Goal: Task Accomplishment & Management: Use online tool/utility

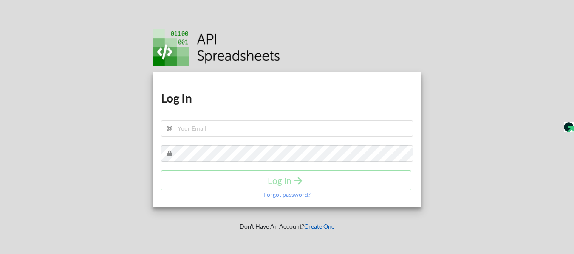
click at [314, 226] on link "Create One" at bounding box center [319, 226] width 30 height 7
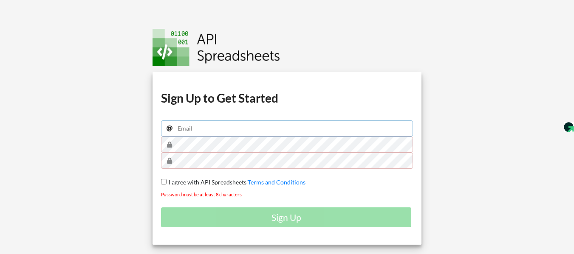
click at [209, 133] on input "email" at bounding box center [287, 129] width 252 height 16
type input "[EMAIL_ADDRESS][DOMAIN_NAME]"
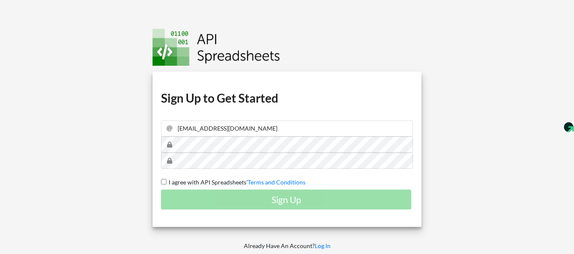
click at [164, 180] on input "I agree with API Spreadsheets' Terms and Conditions" at bounding box center [164, 182] width 6 height 6
checkbox input "true"
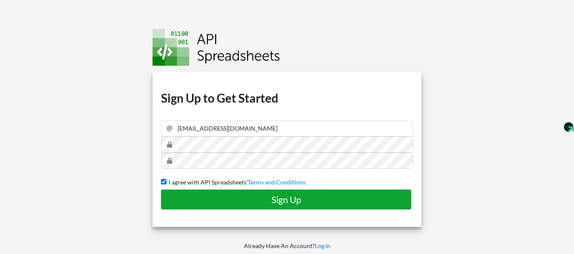
click at [175, 192] on button "Sign Up" at bounding box center [286, 200] width 250 height 20
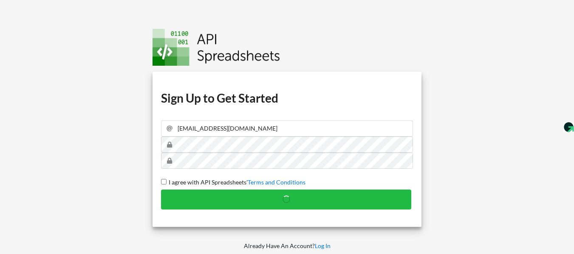
checkbox input "false"
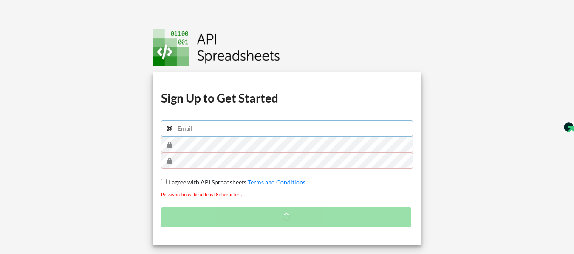
click at [235, 133] on input "email" at bounding box center [287, 129] width 252 height 16
click at [231, 132] on input "email" at bounding box center [287, 129] width 252 height 16
type input "ope"
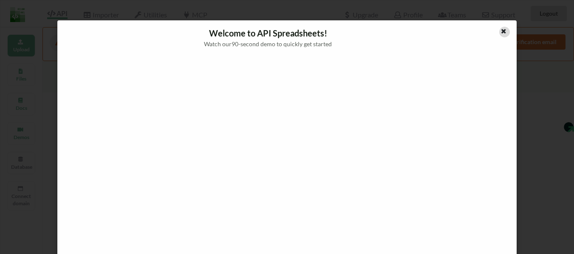
click at [501, 29] on icon at bounding box center [503, 30] width 7 height 6
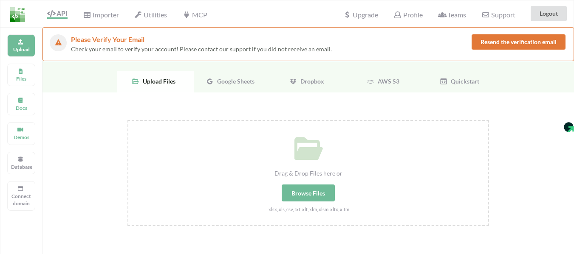
click at [513, 44] on button "Resend the verification email" at bounding box center [518, 41] width 94 height 15
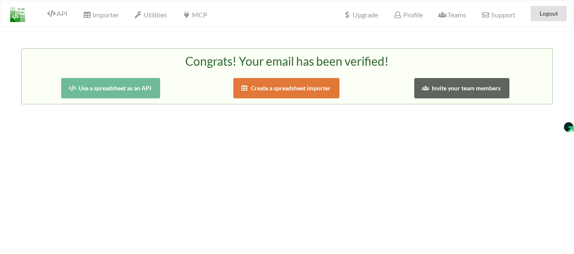
click at [114, 89] on button "Use a spreadsheet as an API" at bounding box center [110, 88] width 99 height 20
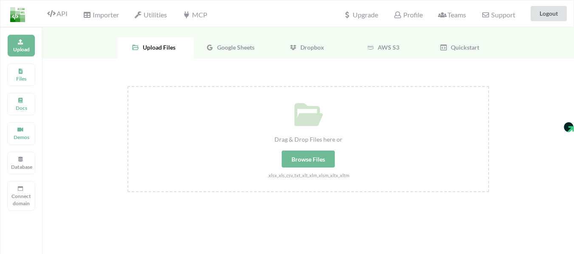
click at [221, 45] on span "Google Sheets" at bounding box center [234, 47] width 41 height 7
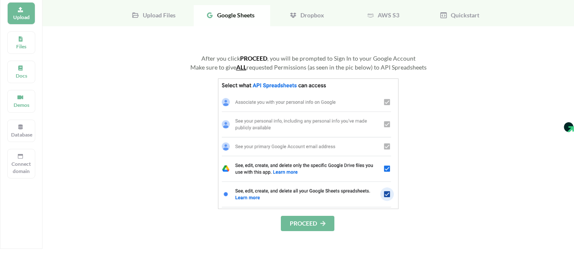
scroll to position [85, 0]
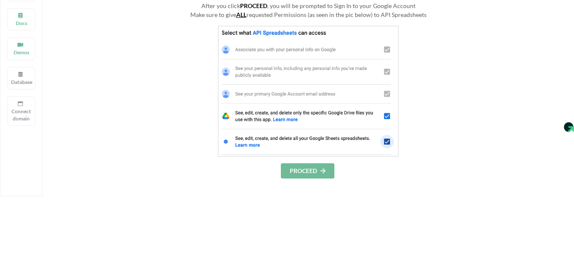
click at [315, 169] on button "PROCEED" at bounding box center [308, 171] width 54 height 15
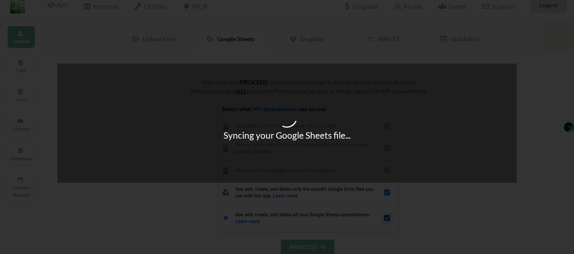
scroll to position [9, 0]
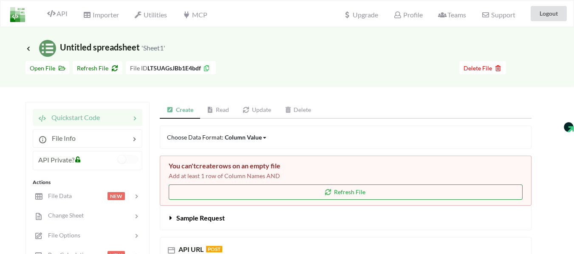
click at [222, 191] on button "Refresh File" at bounding box center [346, 192] width 354 height 15
click at [248, 192] on button "Refresh File" at bounding box center [346, 192] width 354 height 15
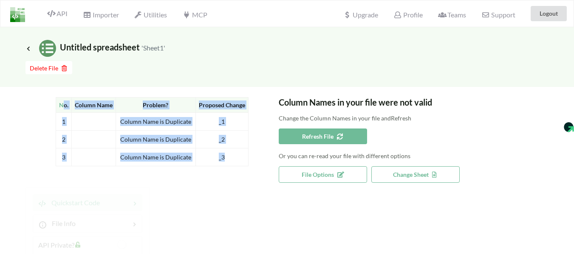
drag, startPoint x: 63, startPoint y: 102, endPoint x: 233, endPoint y: 159, distance: 179.4
click at [233, 159] on table "No. Column Name Problem? Proposed Change 1 Column Name is Duplicate _1 2 Column…" at bounding box center [152, 131] width 193 height 69
copy table "o. Column Name Problem? Proposed Change 1 Column Name is Duplicate _1 2 Column …"
click at [392, 174] on button "Change Sheet" at bounding box center [415, 174] width 88 height 17
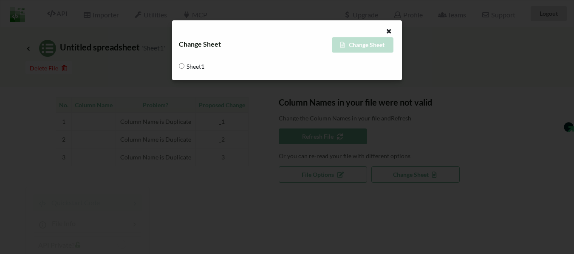
click at [186, 65] on span "Sheet1" at bounding box center [194, 66] width 20 height 18
click at [184, 65] on input "Sheet1" at bounding box center [182, 66] width 6 height 6
radio input "true"
click at [389, 30] on icon at bounding box center [388, 30] width 7 height 6
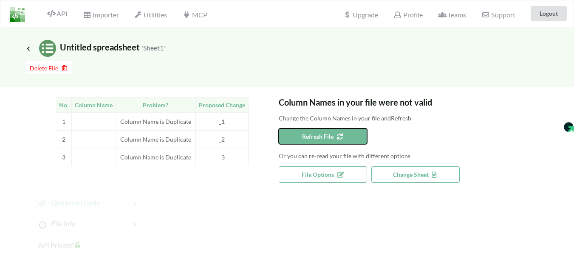
click at [347, 139] on button "Refresh File" at bounding box center [323, 137] width 88 height 16
click at [26, 46] on icon at bounding box center [29, 48] width 8 height 7
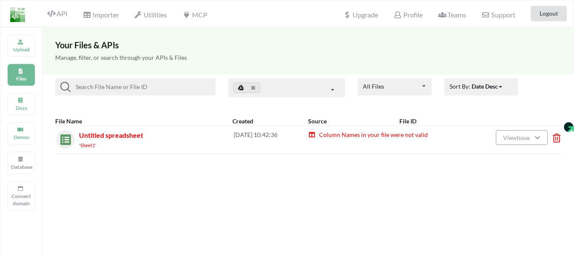
click at [555, 137] on icon at bounding box center [554, 135] width 3 height 3
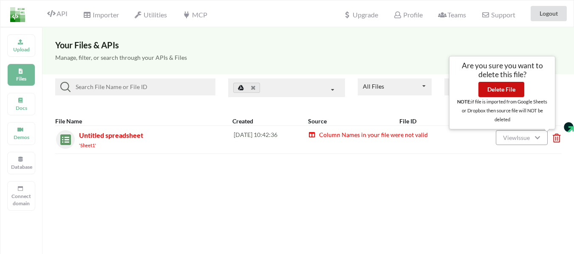
click at [513, 92] on button "Delete File" at bounding box center [501, 89] width 46 height 15
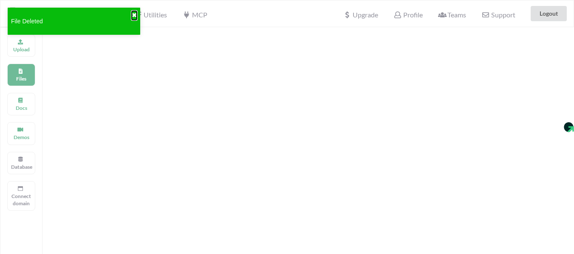
click at [134, 12] on button "✖" at bounding box center [134, 15] width 5 height 9
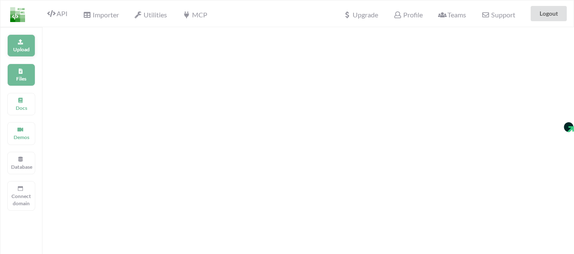
click at [22, 43] on icon at bounding box center [20, 40] width 6 height 5
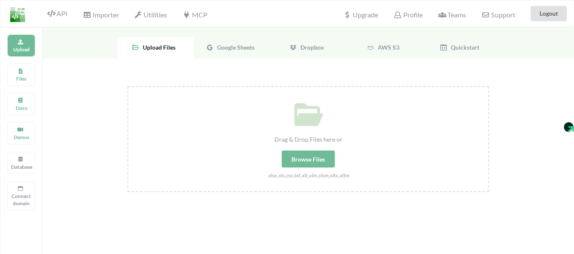
click at [233, 53] on div "Google Sheets" at bounding box center [232, 47] width 76 height 21
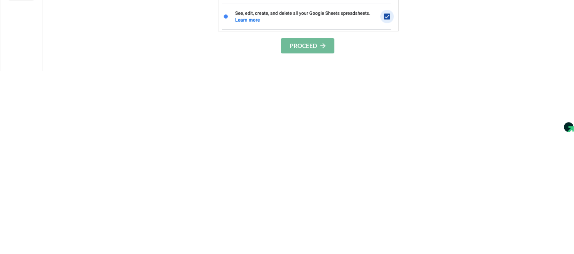
scroll to position [212, 0]
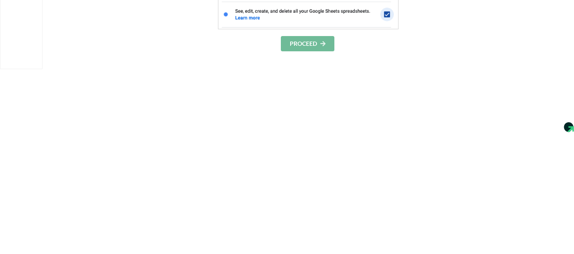
click at [311, 45] on button "PROCEED" at bounding box center [308, 43] width 54 height 15
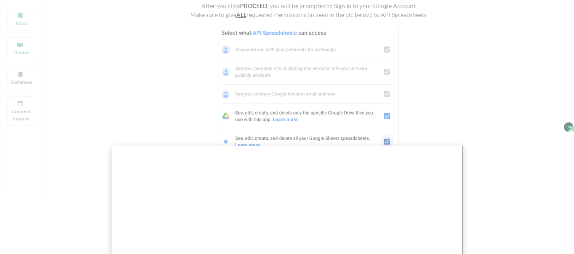
scroll to position [247, 0]
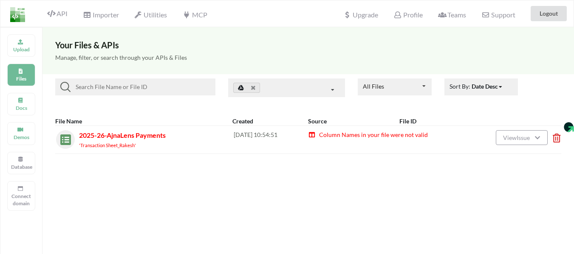
click at [340, 135] on span "Column Names in your file were not valid" at bounding box center [373, 134] width 110 height 7
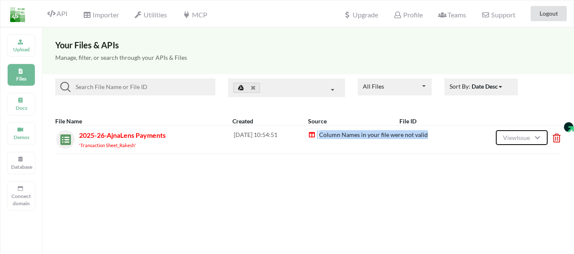
click at [510, 136] on span "View Issue" at bounding box center [517, 137] width 29 height 7
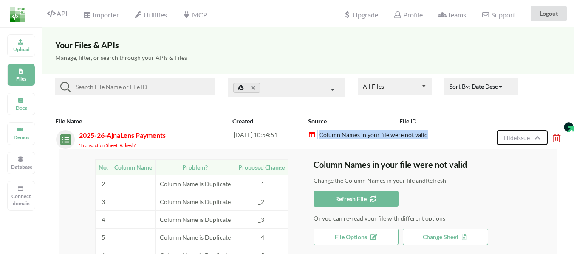
click at [524, 137] on span "Hide Issue" at bounding box center [518, 137] width 28 height 7
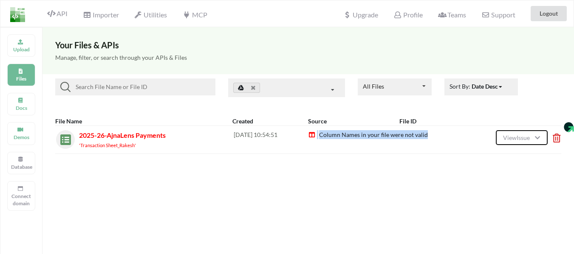
click at [524, 137] on span "View Issue" at bounding box center [517, 137] width 29 height 7
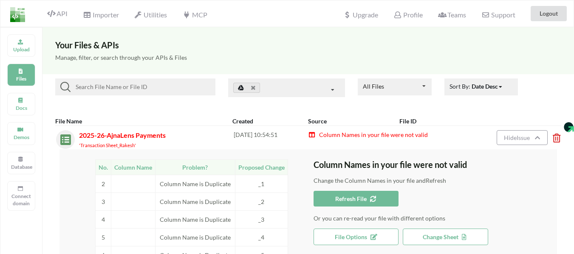
click at [270, 169] on td "Proposed Change" at bounding box center [261, 167] width 53 height 15
click at [212, 186] on td "Column Name is Duplicate" at bounding box center [195, 184] width 80 height 18
click at [365, 203] on button "Refresh File" at bounding box center [355, 199] width 85 height 16
click at [360, 203] on button "Refresh File" at bounding box center [355, 199] width 85 height 16
click at [555, 137] on icon at bounding box center [554, 135] width 3 height 3
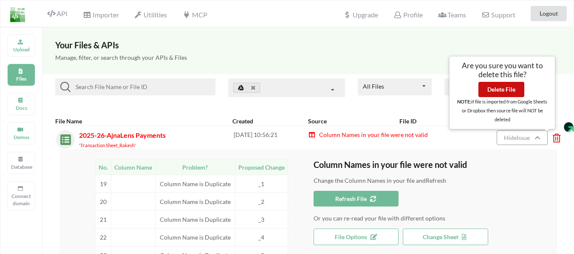
click at [502, 85] on button "Delete File" at bounding box center [501, 89] width 46 height 15
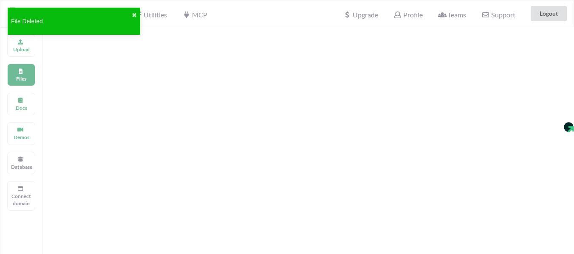
click at [20, 39] on div "File Deleted ✖" at bounding box center [74, 24] width 136 height 37
click at [26, 48] on p "Upload" at bounding box center [21, 49] width 20 height 7
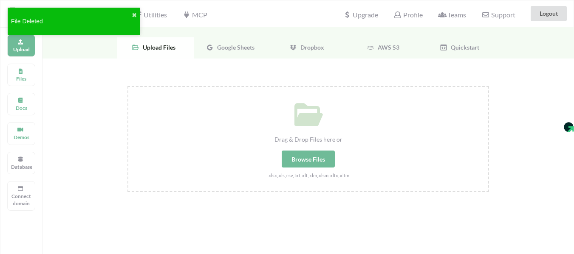
click at [216, 48] on span "Google Sheets" at bounding box center [234, 47] width 41 height 7
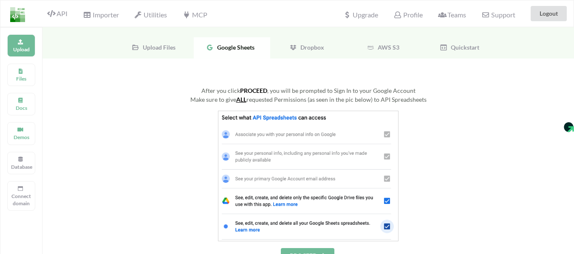
scroll to position [42, 0]
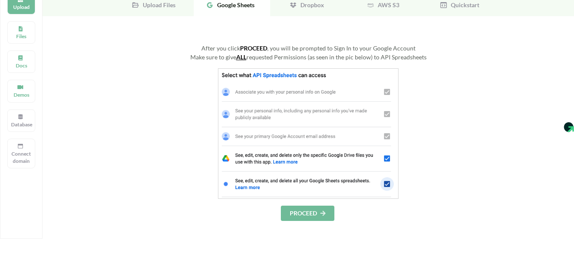
click at [386, 137] on img at bounding box center [308, 133] width 181 height 131
click at [312, 220] on button "PROCEED" at bounding box center [308, 213] width 54 height 15
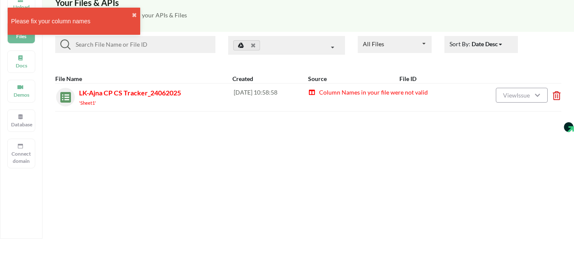
click at [381, 94] on span "Column Names in your file were not valid" at bounding box center [373, 92] width 110 height 7
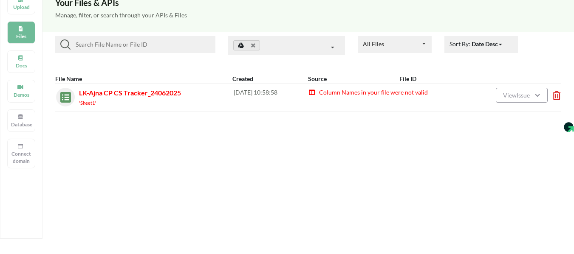
click at [555, 95] on icon at bounding box center [554, 92] width 3 height 3
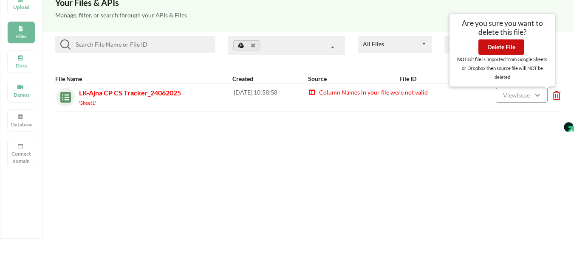
click at [509, 50] on button "Delete File" at bounding box center [501, 46] width 46 height 15
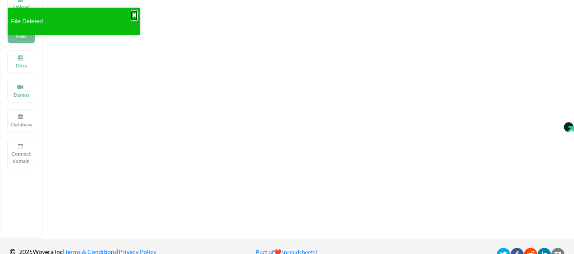
click at [134, 12] on button "✖" at bounding box center [134, 15] width 5 height 9
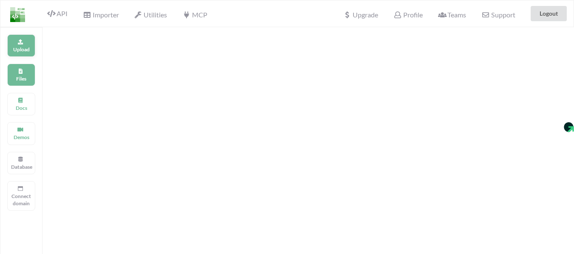
click at [17, 46] on p "Upload" at bounding box center [21, 49] width 20 height 7
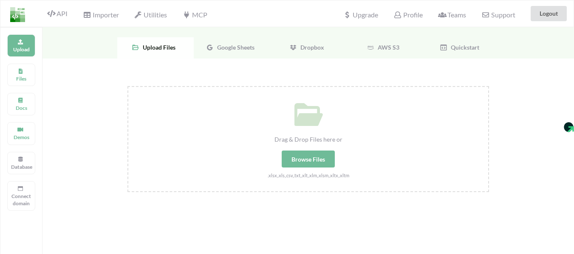
click at [235, 49] on span "Google Sheets" at bounding box center [234, 47] width 41 height 7
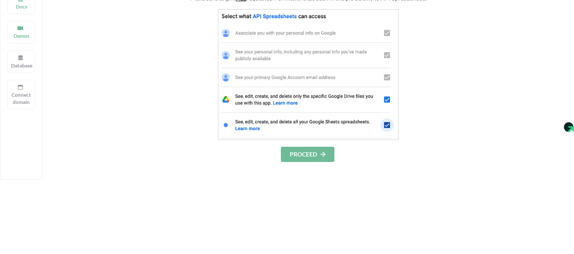
scroll to position [127, 0]
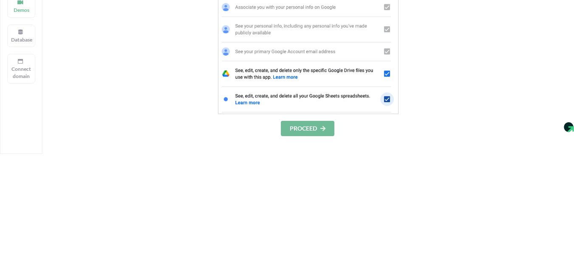
click at [306, 124] on button "PROCEED" at bounding box center [308, 128] width 54 height 15
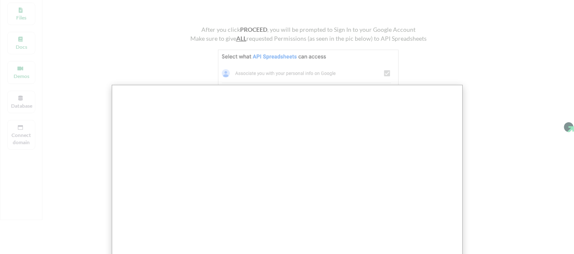
scroll to position [85, 0]
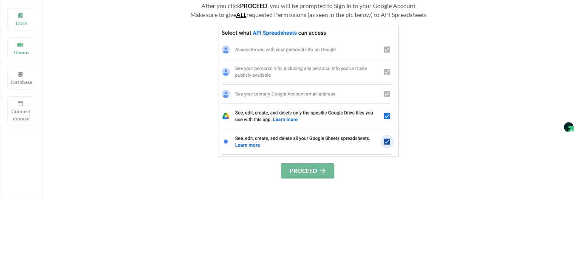
click at [305, 181] on div "After you click PROCEED , you will be prompted to Sign In to your Google Accoun…" at bounding box center [307, 178] width 531 height 409
click at [312, 168] on button "PROCEED" at bounding box center [308, 171] width 54 height 15
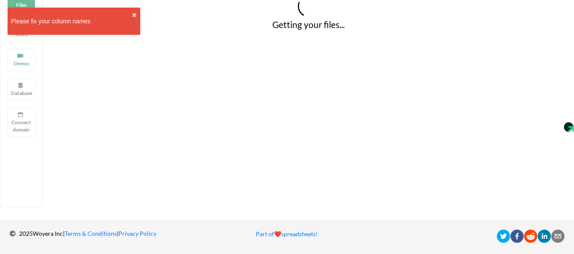
scroll to position [85, 0]
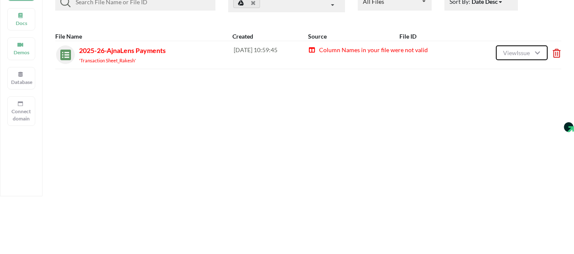
click at [530, 56] on span "View Issue" at bounding box center [517, 52] width 29 height 7
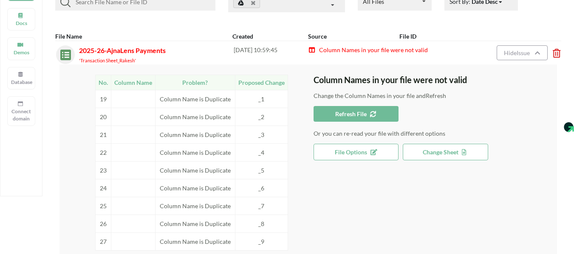
click at [552, 51] on div "Hide Issue" at bounding box center [506, 54] width 99 height 19
click at [555, 52] on icon at bounding box center [554, 50] width 3 height 3
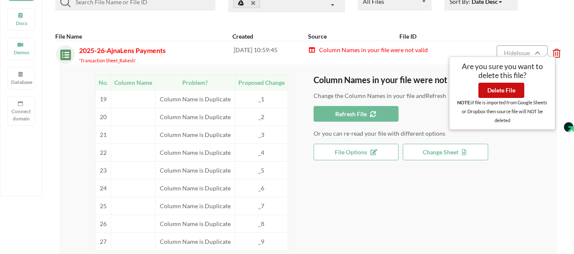
click at [513, 92] on button "Delete File" at bounding box center [501, 90] width 46 height 15
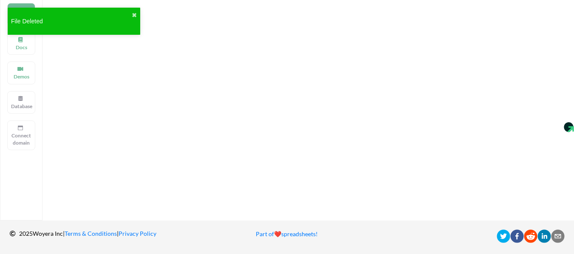
scroll to position [61, 0]
click at [134, 14] on button "✖" at bounding box center [134, 15] width 5 height 9
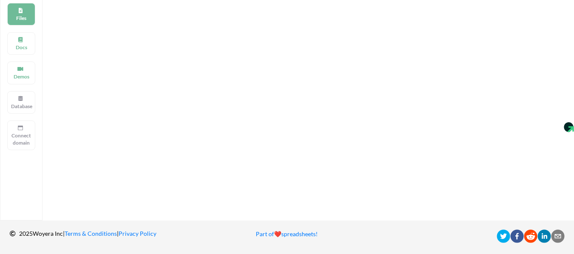
scroll to position [0, 0]
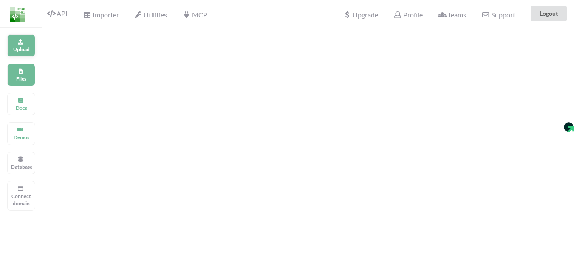
click at [25, 39] on div "Upload" at bounding box center [21, 45] width 28 height 23
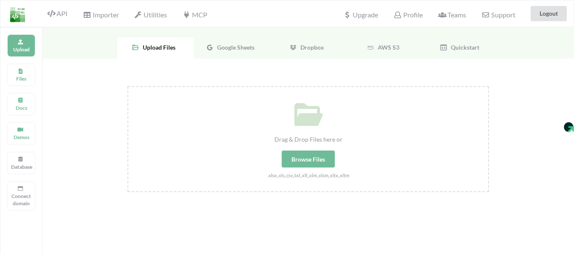
click at [207, 46] on icon at bounding box center [210, 48] width 8 height 8
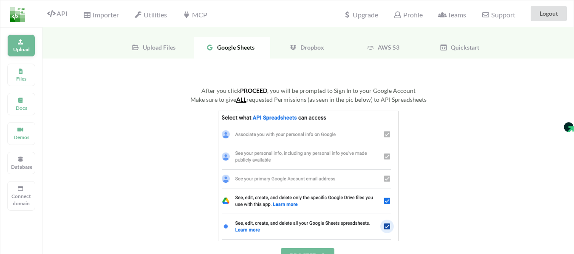
click at [24, 49] on p "Upload" at bounding box center [21, 49] width 20 height 7
click at [480, 96] on div "Make sure to give ALL requested Permissions (as seen in the pic below) to API S…" at bounding box center [307, 99] width 361 height 9
click at [235, 48] on span "Google Sheets" at bounding box center [234, 47] width 41 height 7
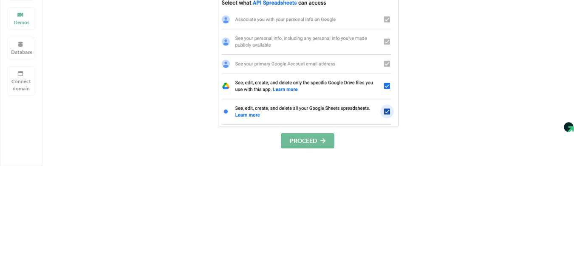
scroll to position [127, 0]
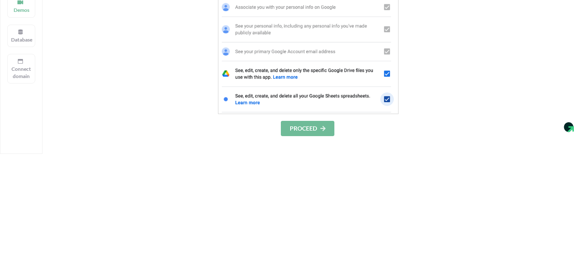
click at [319, 127] on button "PROCEED" at bounding box center [308, 128] width 54 height 15
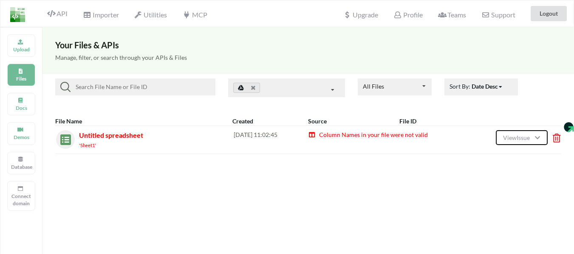
click at [538, 134] on icon at bounding box center [536, 137] width 7 height 6
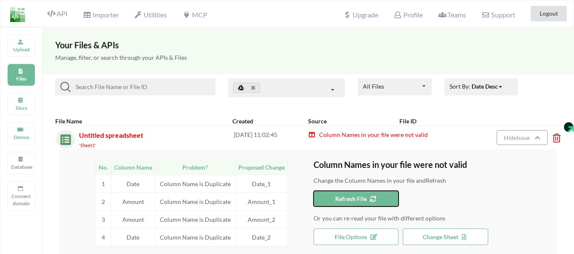
click at [370, 201] on icon at bounding box center [371, 198] width 7 height 6
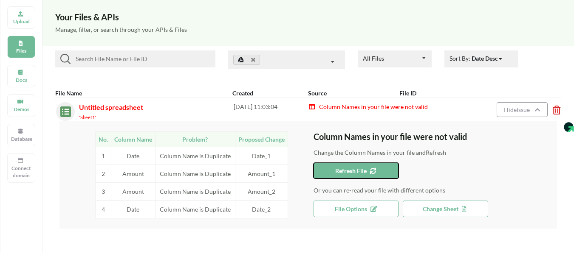
scroll to position [42, 0]
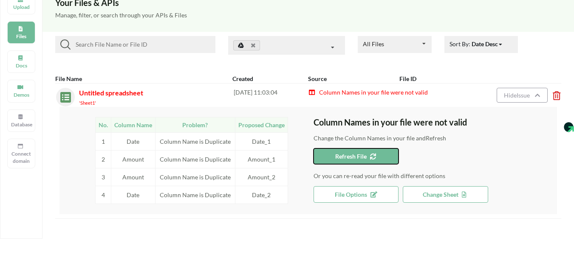
click at [379, 158] on button "Refresh File" at bounding box center [355, 157] width 85 height 16
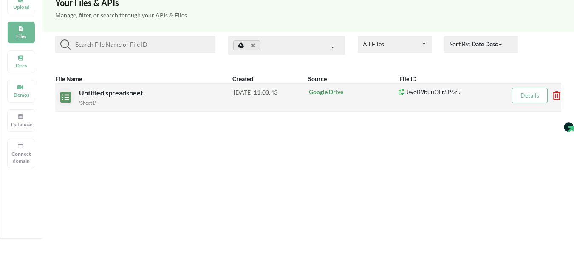
click at [523, 94] on link "Details" at bounding box center [529, 95] width 19 height 7
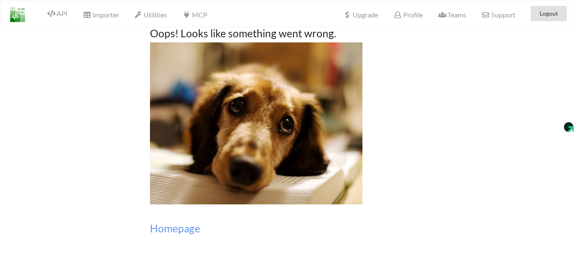
click at [124, 17] on div "Importer" at bounding box center [100, 13] width 47 height 19
click at [107, 14] on span "Importer" at bounding box center [101, 16] width 36 height 10
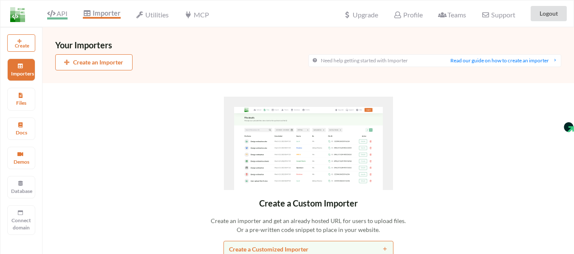
click at [67, 10] on span "API" at bounding box center [57, 14] width 20 height 10
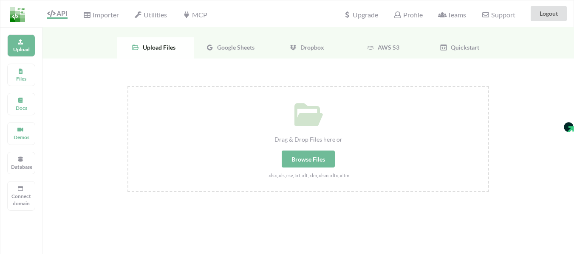
click at [237, 51] on span "Google Sheets" at bounding box center [234, 47] width 41 height 7
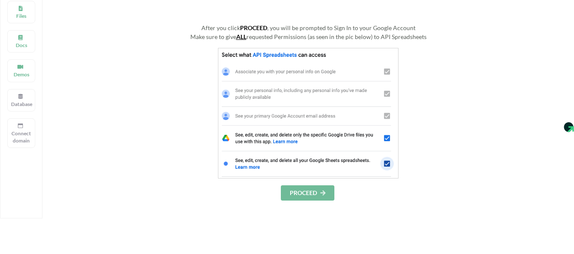
scroll to position [170, 0]
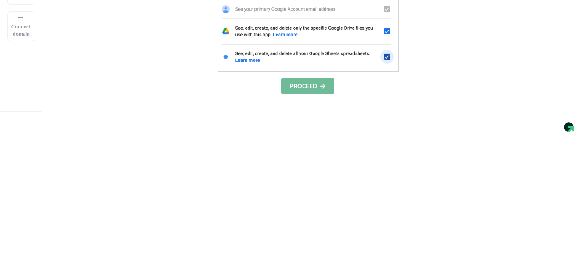
click at [310, 86] on button "PROCEED" at bounding box center [308, 86] width 54 height 15
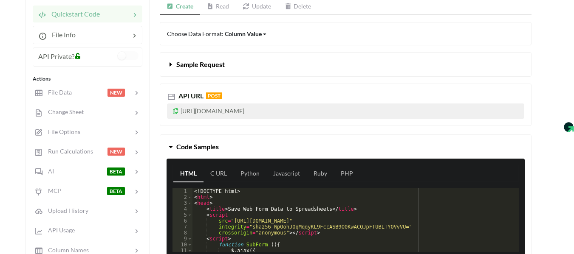
scroll to position [127, 0]
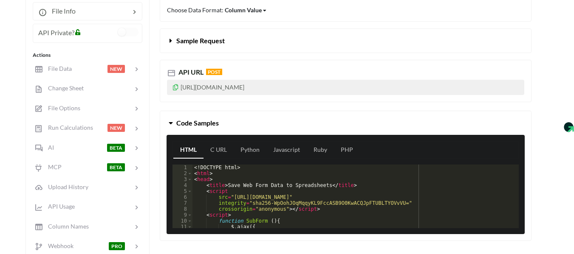
click at [269, 88] on p "[URL][DOMAIN_NAME]" at bounding box center [345, 87] width 357 height 15
copy p "[URL][DOMAIN_NAME]"
click at [279, 86] on p "[URL][DOMAIN_NAME]" at bounding box center [345, 87] width 357 height 15
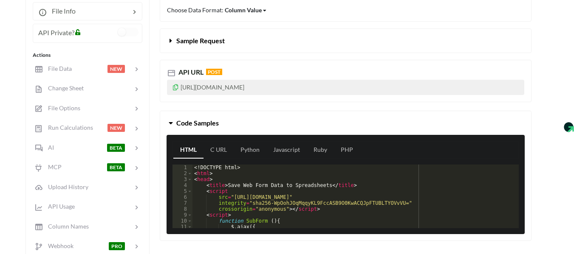
click at [279, 86] on p "[URL][DOMAIN_NAME]" at bounding box center [345, 87] width 357 height 15
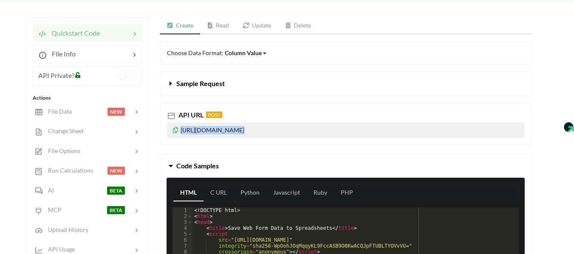
scroll to position [85, 0]
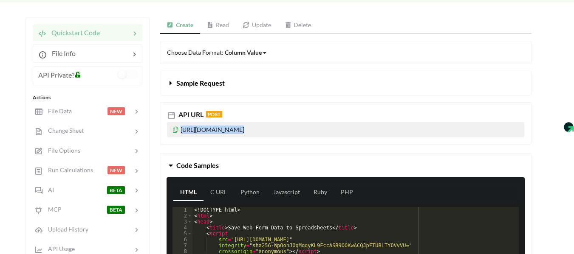
click at [281, 129] on p "[URL][DOMAIN_NAME]" at bounding box center [345, 129] width 357 height 15
click at [340, 124] on p "[URL][DOMAIN_NAME]" at bounding box center [345, 129] width 357 height 15
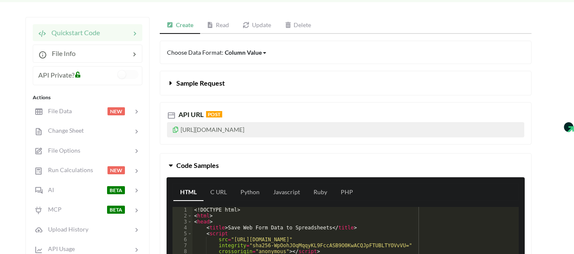
drag, startPoint x: 342, startPoint y: 128, endPoint x: 323, endPoint y: 129, distance: 18.7
click at [340, 129] on p "[URL][DOMAIN_NAME]" at bounding box center [345, 129] width 357 height 15
click at [319, 129] on p "[URL][DOMAIN_NAME]" at bounding box center [345, 129] width 357 height 15
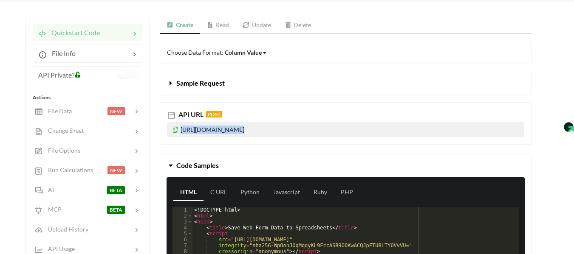
copy p "[URL][DOMAIN_NAME]"
click at [211, 127] on p "[URL][DOMAIN_NAME]" at bounding box center [345, 129] width 357 height 15
click at [340, 124] on p "[URL][DOMAIN_NAME]" at bounding box center [345, 129] width 357 height 15
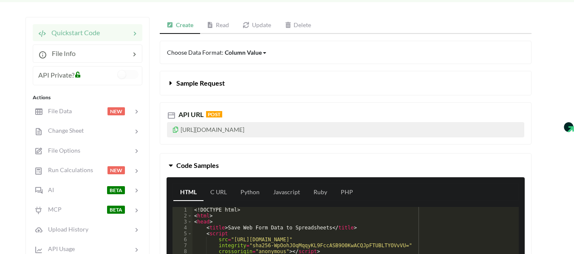
drag, startPoint x: 345, startPoint y: 130, endPoint x: 166, endPoint y: 132, distance: 179.6
click at [166, 132] on div "API URL POST [URL][DOMAIN_NAME]" at bounding box center [346, 123] width 372 height 42
copy p "[URL][DOMAIN_NAME]"
click at [252, 133] on p "[URL][DOMAIN_NAME]" at bounding box center [345, 129] width 357 height 15
click at [254, 133] on p "[URL][DOMAIN_NAME]" at bounding box center [345, 129] width 357 height 15
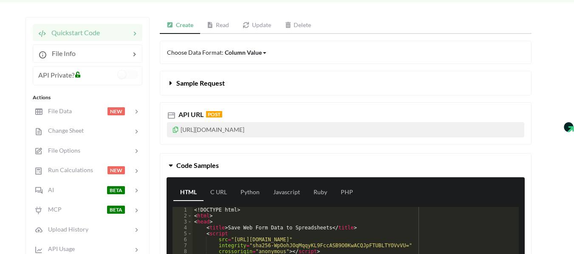
click at [254, 133] on p "[URL][DOMAIN_NAME]" at bounding box center [345, 129] width 357 height 15
click at [308, 133] on p "[URL][DOMAIN_NAME]" at bounding box center [345, 129] width 357 height 15
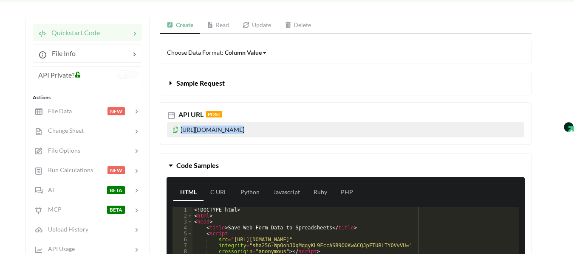
click at [241, 128] on p "[URL][DOMAIN_NAME]" at bounding box center [345, 129] width 357 height 15
